Goal: Information Seeking & Learning: Learn about a topic

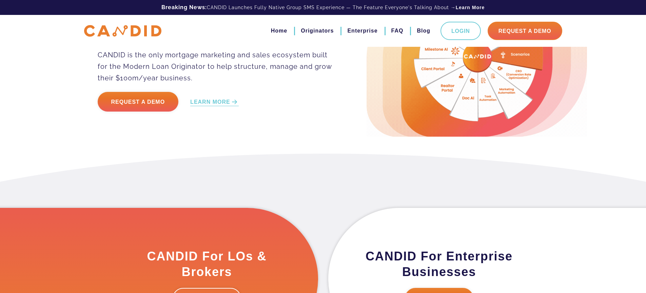
scroll to position [459, 0]
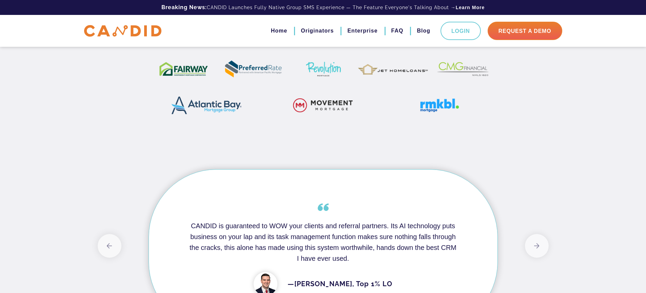
click at [281, 120] on div at bounding box center [323, 92] width 349 height 73
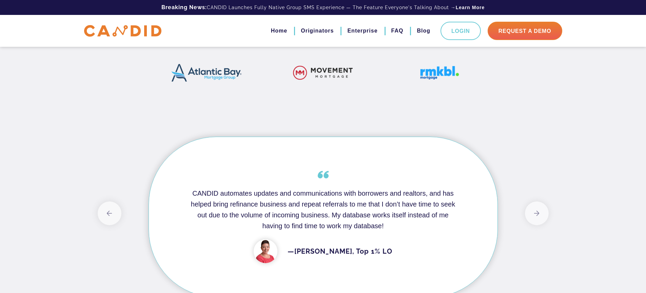
scroll to position [513, 0]
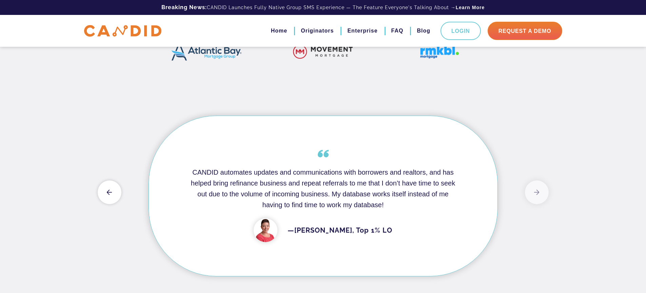
click at [110, 191] on button "Previous" at bounding box center [110, 192] width 24 height 24
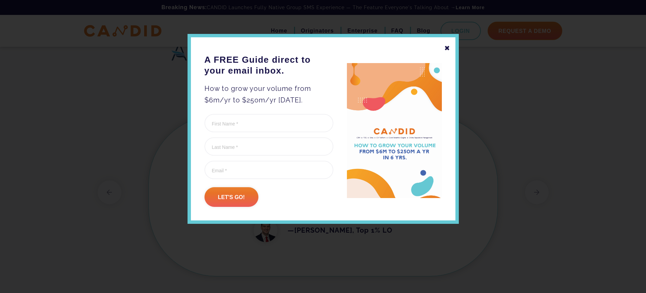
click at [445, 49] on div "✖" at bounding box center [447, 48] width 6 height 12
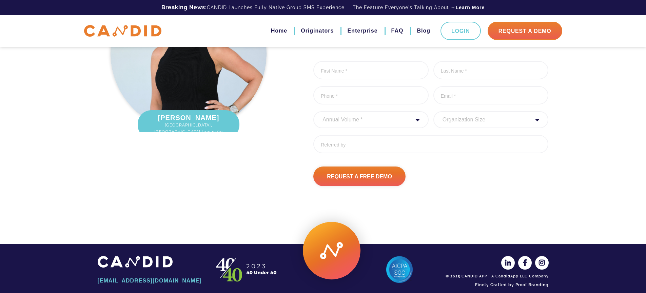
scroll to position [785, 0]
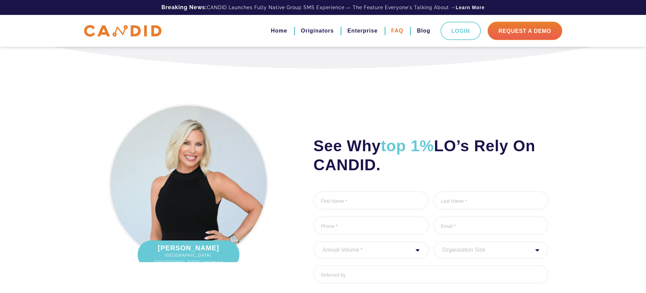
click at [396, 30] on link "FAQ" at bounding box center [397, 31] width 12 height 12
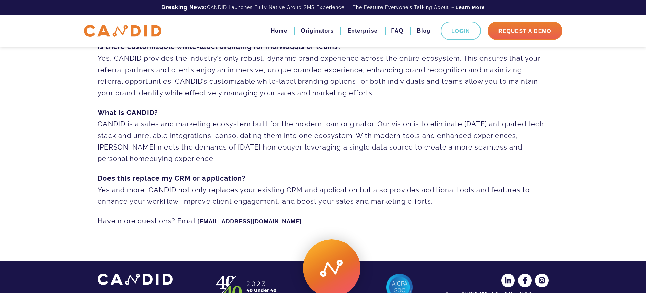
scroll to position [496, 0]
